Goal: Task Accomplishment & Management: Manage account settings

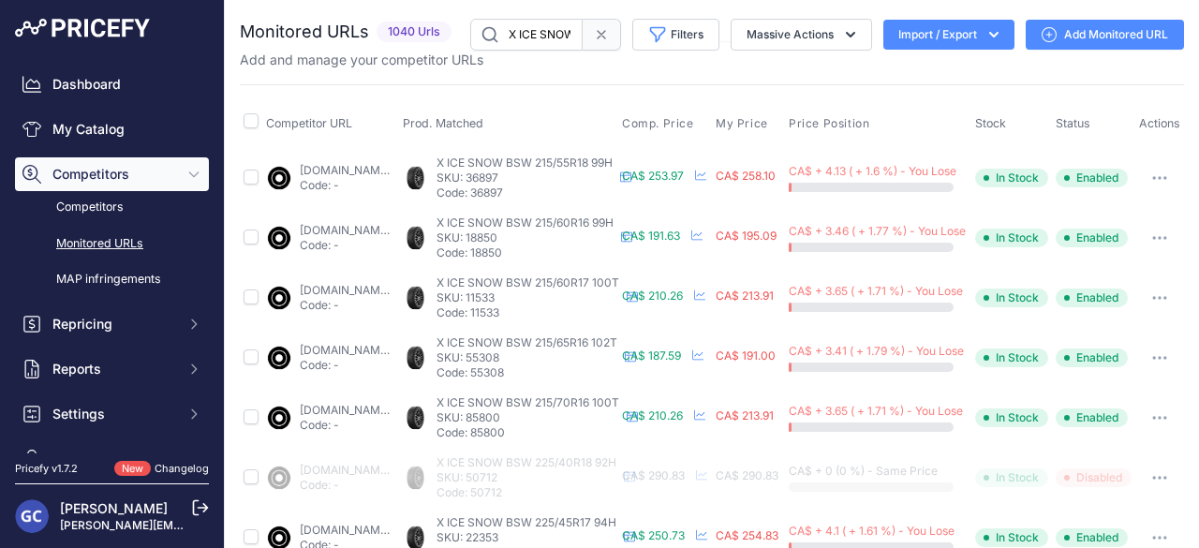
scroll to position [888, 0]
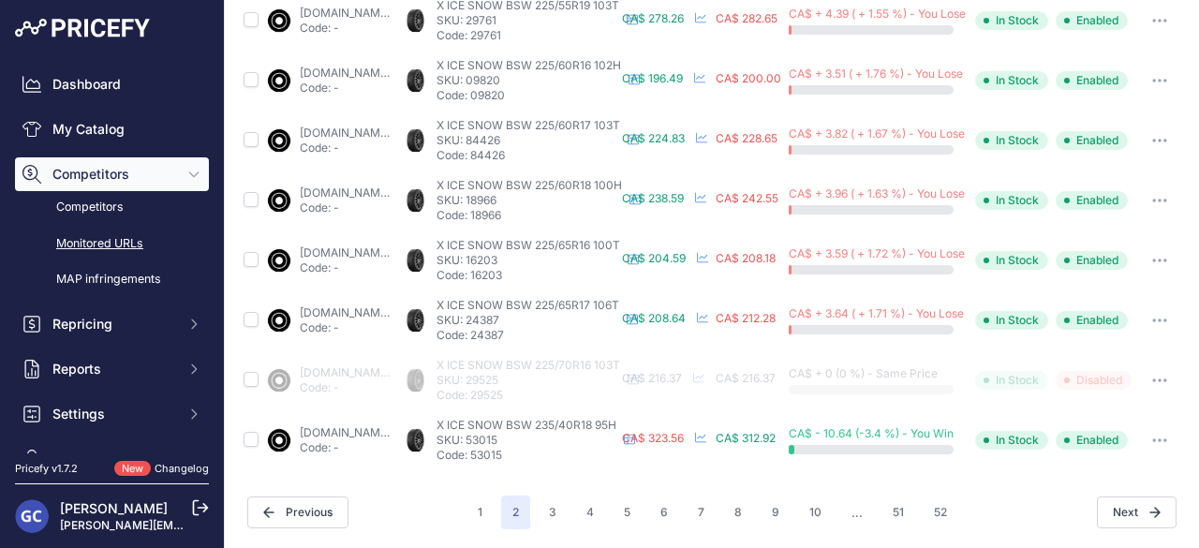
click at [785, 422] on td "CA$ 312.92 My Cost: -" at bounding box center [748, 440] width 73 height 60
click at [555, 505] on button "3" at bounding box center [553, 513] width 30 height 34
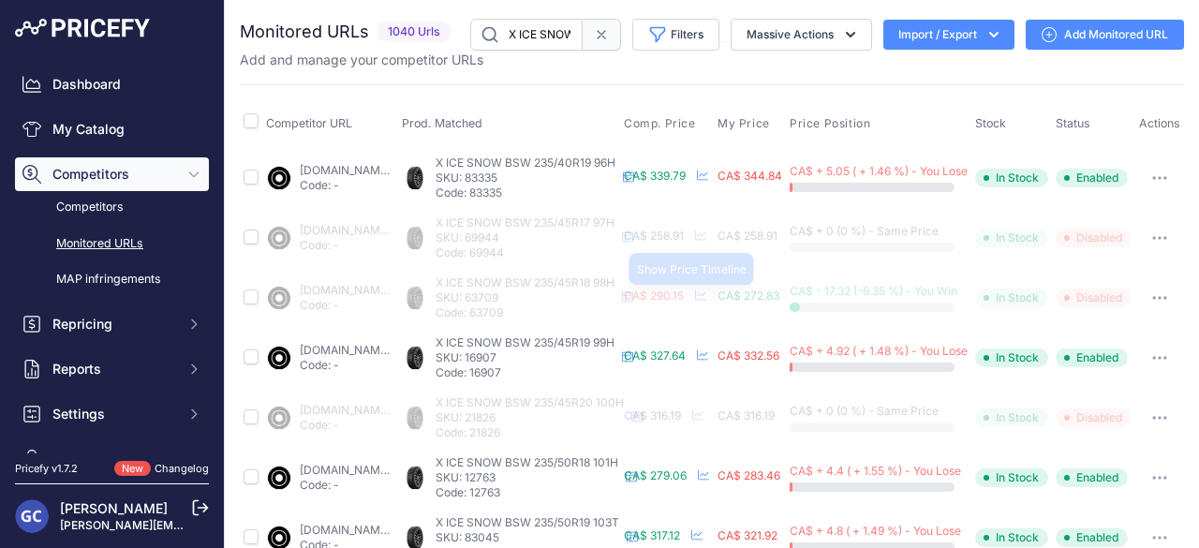
scroll to position [187, 0]
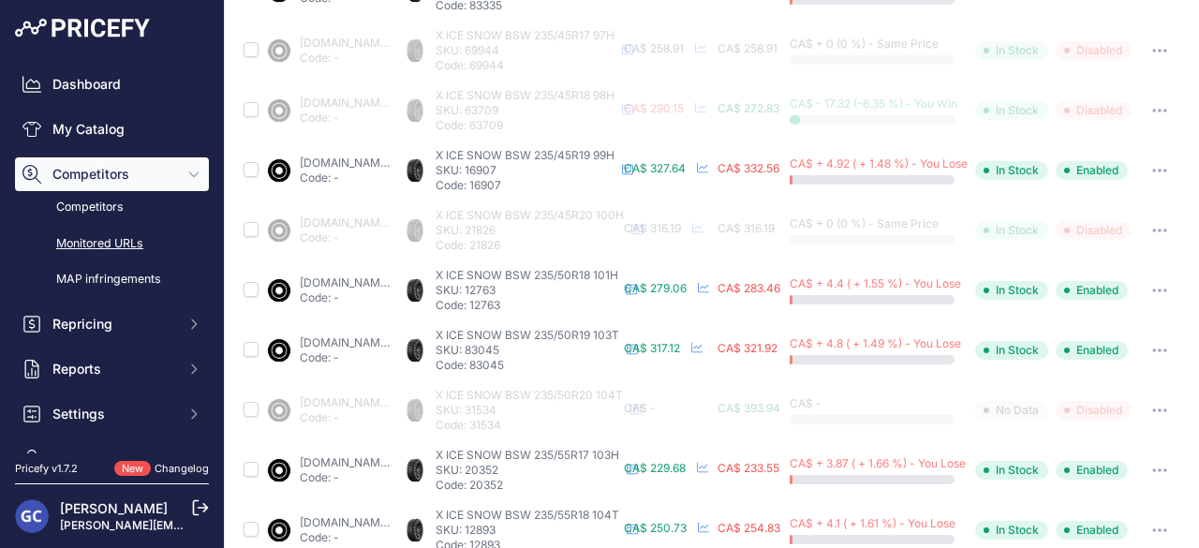
click at [421, 102] on link "[DOMAIN_NAME][URL]" at bounding box center [360, 103] width 121 height 14
click at [708, 168] on icon at bounding box center [702, 167] width 11 height 11
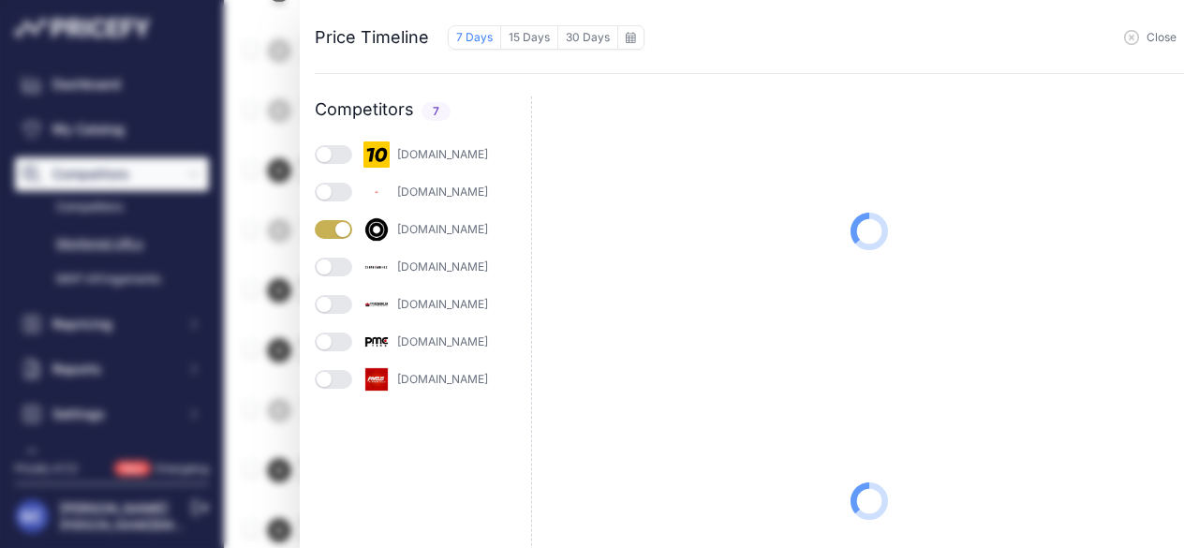
click at [347, 144] on div "[DOMAIN_NAME]" at bounding box center [423, 154] width 216 height 26
click at [345, 155] on button "button" at bounding box center [333, 154] width 37 height 19
click at [344, 186] on button "button" at bounding box center [333, 192] width 37 height 19
click at [348, 267] on button "button" at bounding box center [333, 267] width 37 height 19
click at [348, 298] on button "button" at bounding box center [333, 304] width 37 height 19
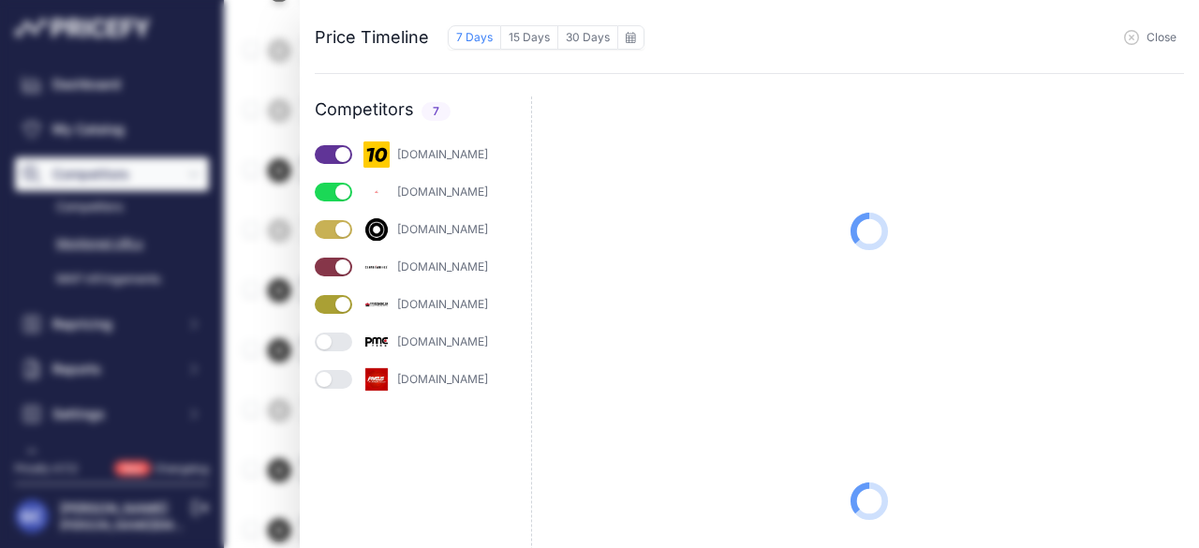
click at [348, 331] on div "[DOMAIN_NAME]" at bounding box center [423, 342] width 216 height 26
click at [347, 345] on button "button" at bounding box center [333, 342] width 37 height 19
click at [348, 376] on button "button" at bounding box center [333, 379] width 37 height 19
